Goal: Task Accomplishment & Management: Use online tool/utility

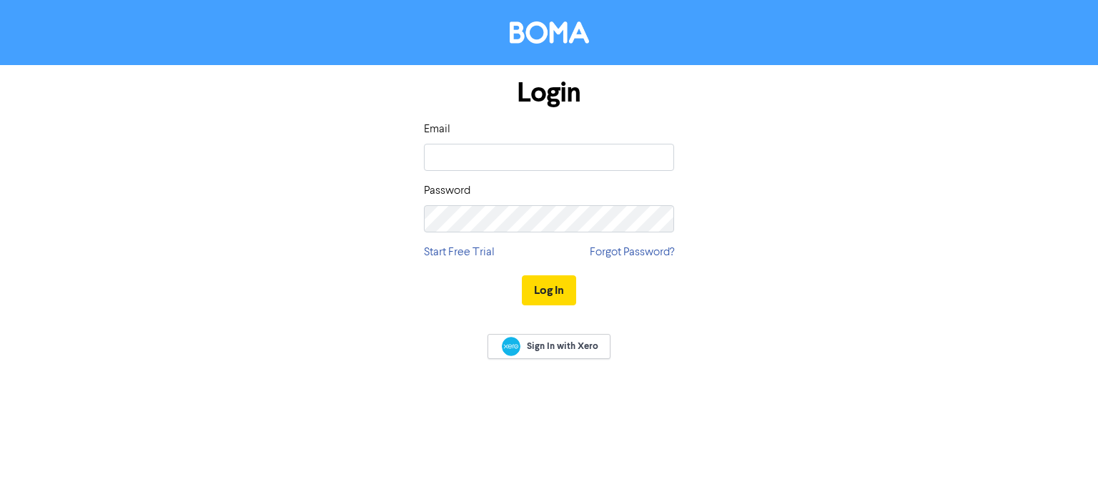
drag, startPoint x: 340, startPoint y: 0, endPoint x: 513, endPoint y: 448, distance: 480.6
click at [513, 448] on div "Login Email Password Start Free Trial Forgot Password? Log In Sign In with Xero" at bounding box center [549, 248] width 1098 height 497
drag, startPoint x: 1074, startPoint y: 0, endPoint x: 562, endPoint y: 437, distance: 673.1
click at [562, 437] on div "Login Email Password Start Free Trial Forgot Password? Log In Sign In with Xero" at bounding box center [549, 248] width 1098 height 497
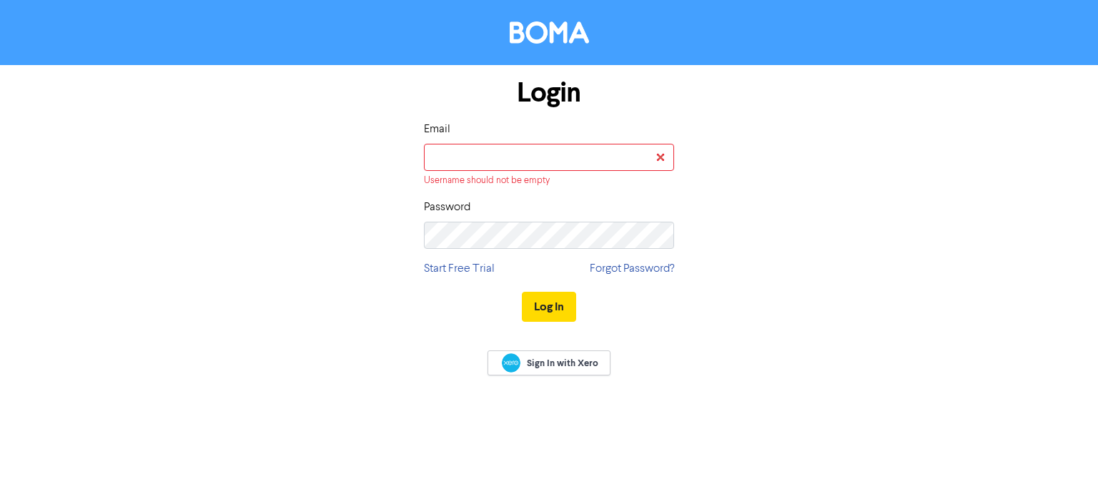
type input "[EMAIL_ADDRESS][PERSON_NAME][DOMAIN_NAME]"
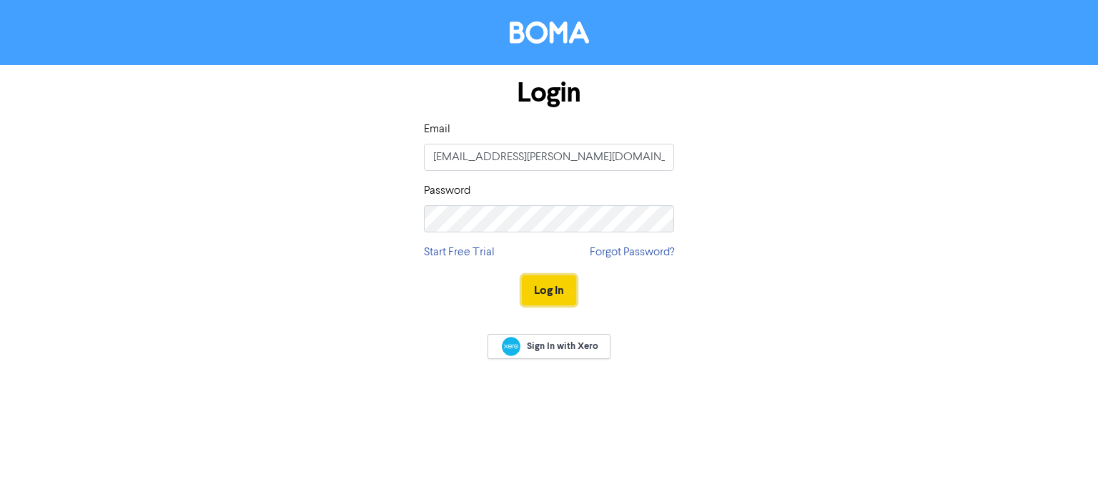
click at [561, 290] on button "Log In" at bounding box center [549, 290] width 54 height 30
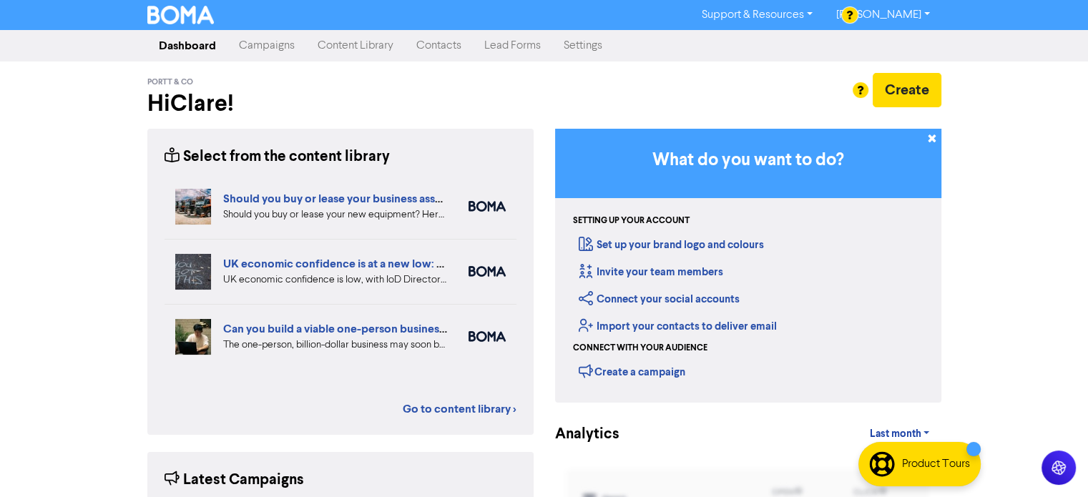
click at [260, 32] on link "Campaigns" at bounding box center [266, 45] width 79 height 29
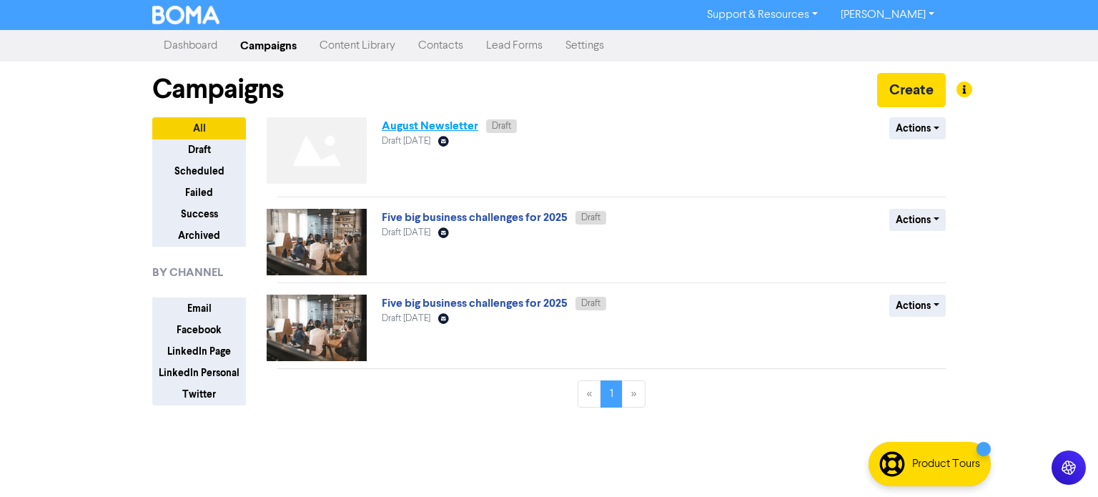
click at [425, 127] on link "August Newsletter" at bounding box center [430, 126] width 97 height 14
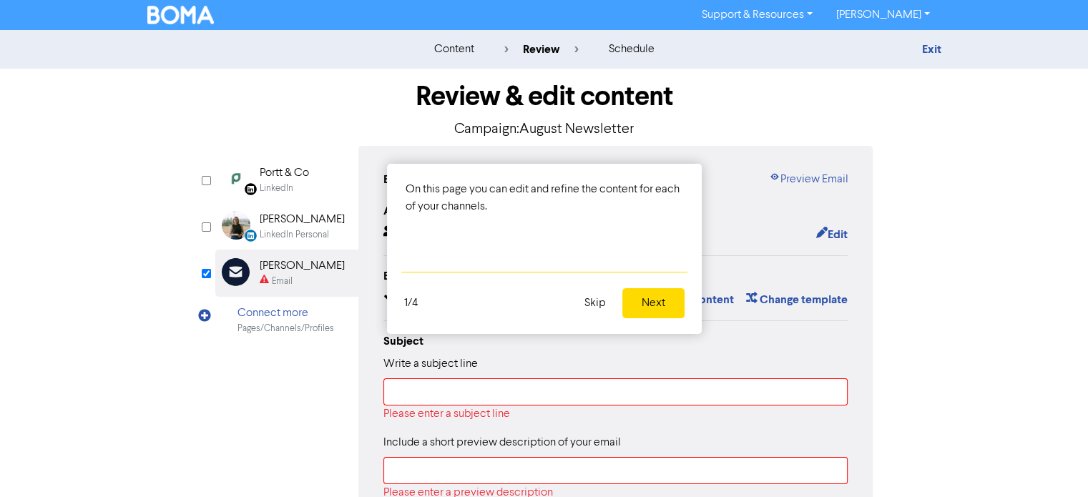
click at [595, 304] on button "Skip" at bounding box center [595, 303] width 39 height 30
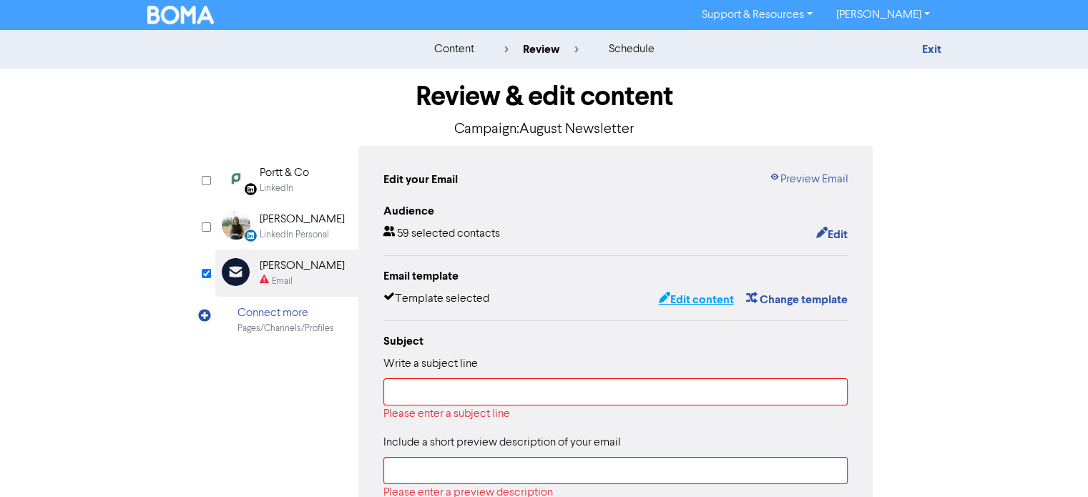
click at [684, 300] on button "Edit content" at bounding box center [695, 299] width 77 height 19
